Goal: Browse casually: Explore the website without a specific task or goal

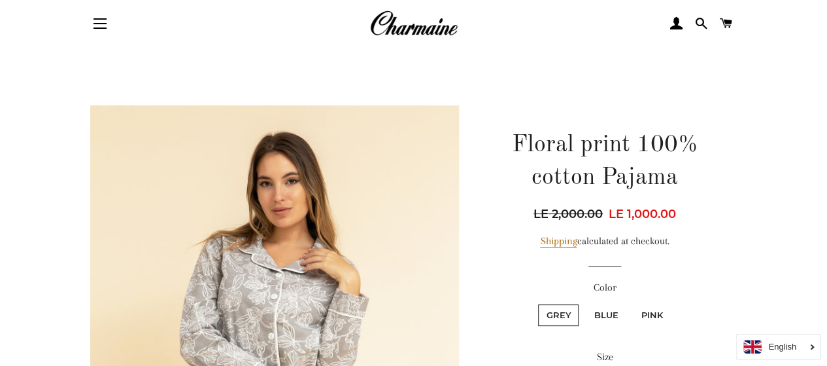
scroll to position [65, 0]
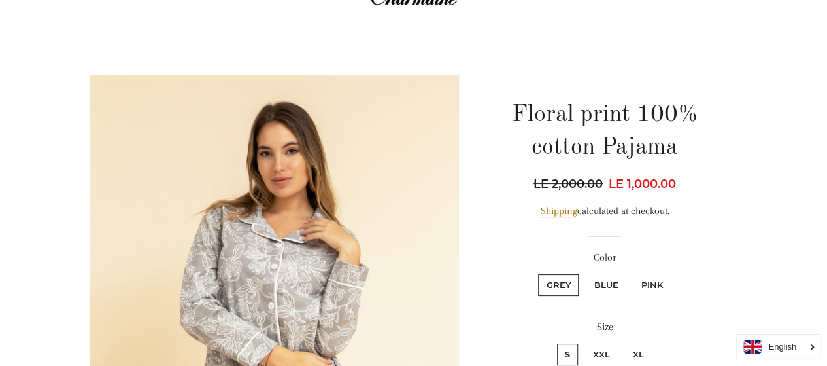
click at [616, 281] on label "Blue" at bounding box center [606, 285] width 40 height 22
click at [585, 273] on input "Blue" at bounding box center [584, 272] width 1 height 1
radio input "true"
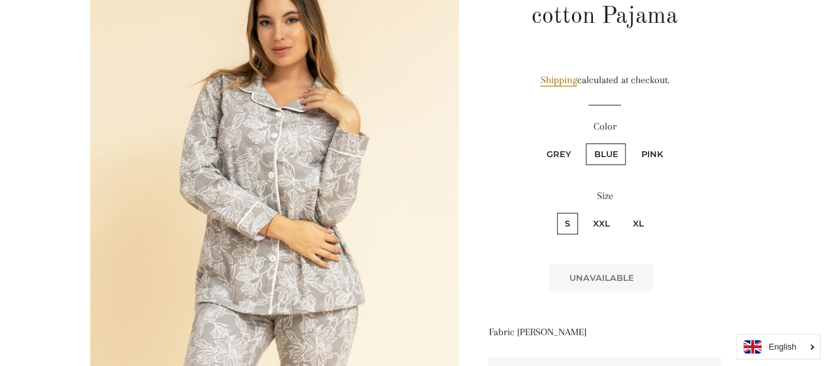
click at [657, 154] on label "Pink" at bounding box center [651, 154] width 37 height 22
click at [632, 142] on input "Pink" at bounding box center [631, 141] width 1 height 1
radio input "true"
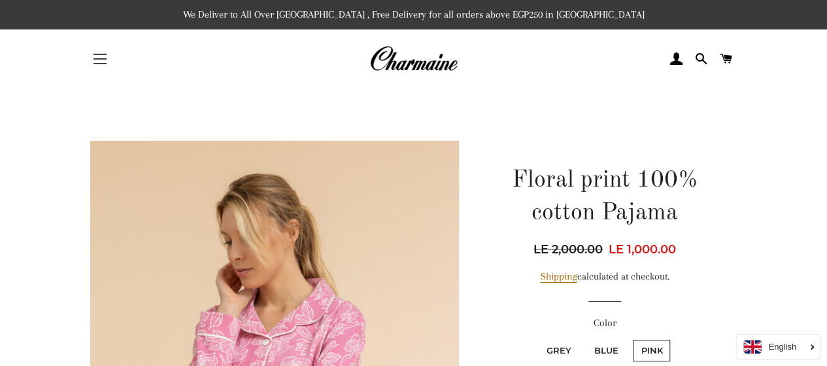
click at [101, 59] on span "button" at bounding box center [100, 58] width 13 height 1
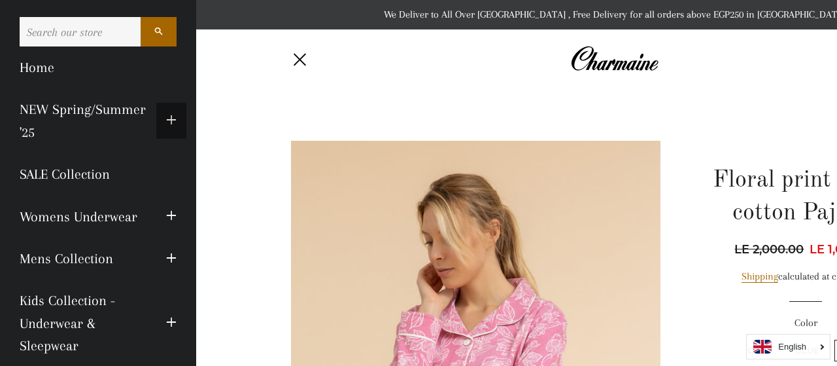
click at [156, 119] on button "Expand submenu NEW Spring/Summer '25 Collapse submenu NEW Spring/Summer '25" at bounding box center [171, 121] width 30 height 36
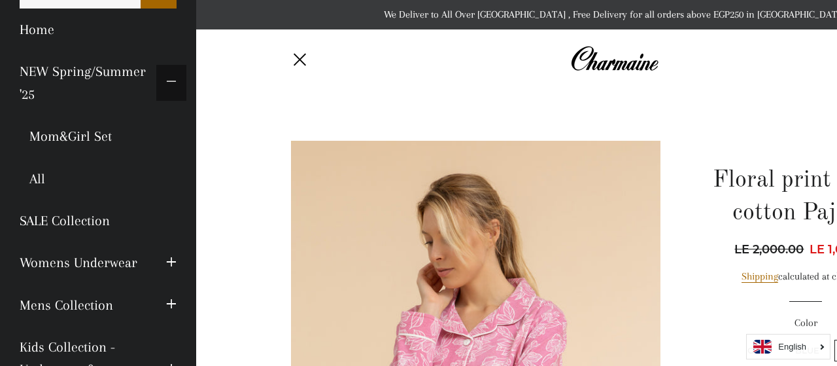
scroll to position [131, 0]
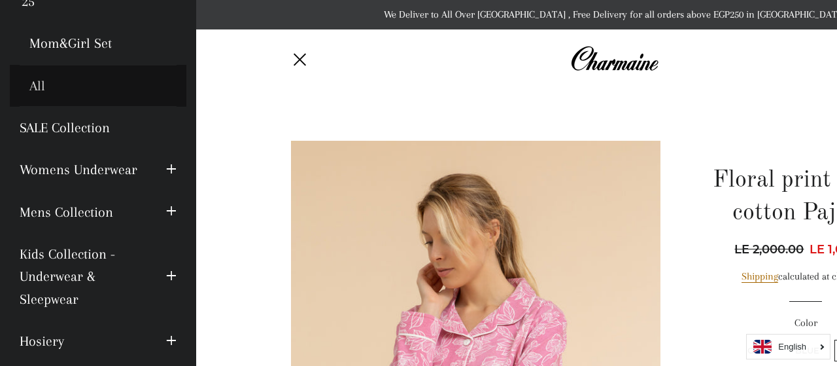
click at [41, 82] on link "All" at bounding box center [98, 86] width 177 height 42
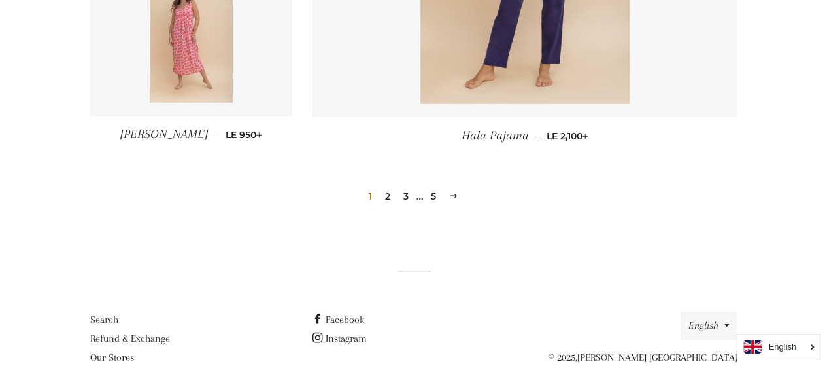
scroll to position [1961, 0]
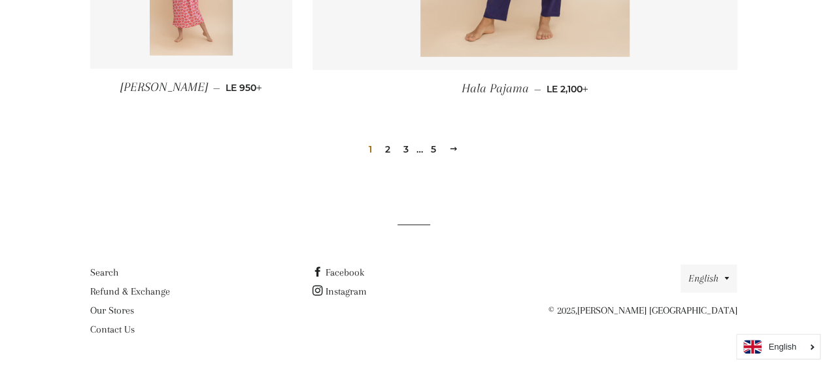
click at [452, 150] on span at bounding box center [453, 149] width 9 height 10
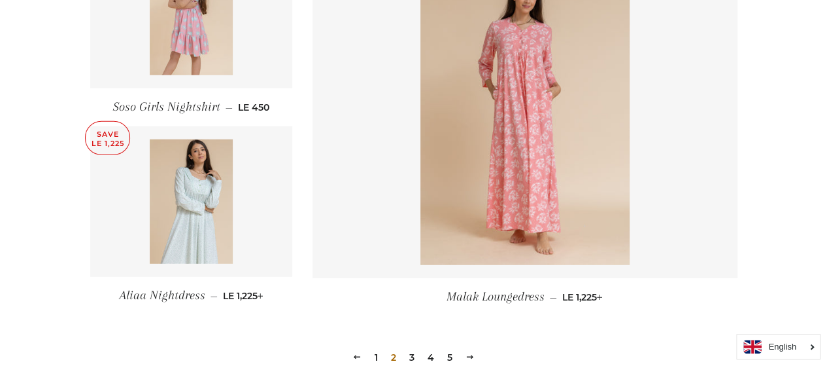
scroll to position [1961, 0]
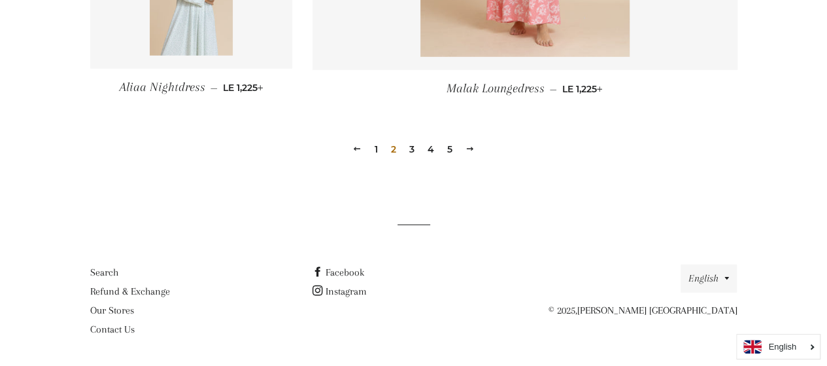
click at [470, 146] on span at bounding box center [470, 149] width 9 height 10
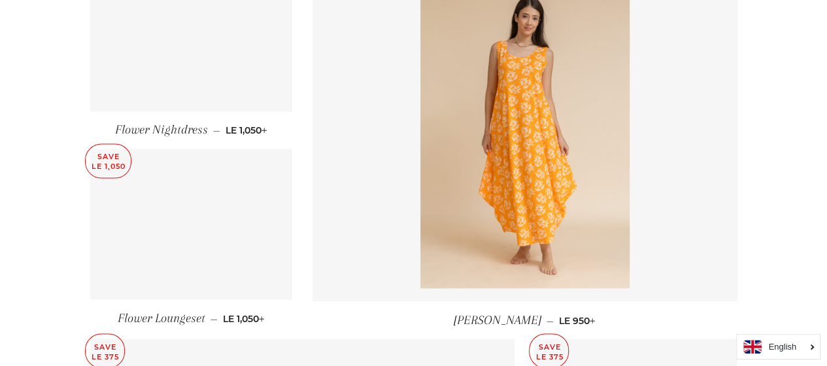
scroll to position [1242, 0]
